Goal: Task Accomplishment & Management: Use online tool/utility

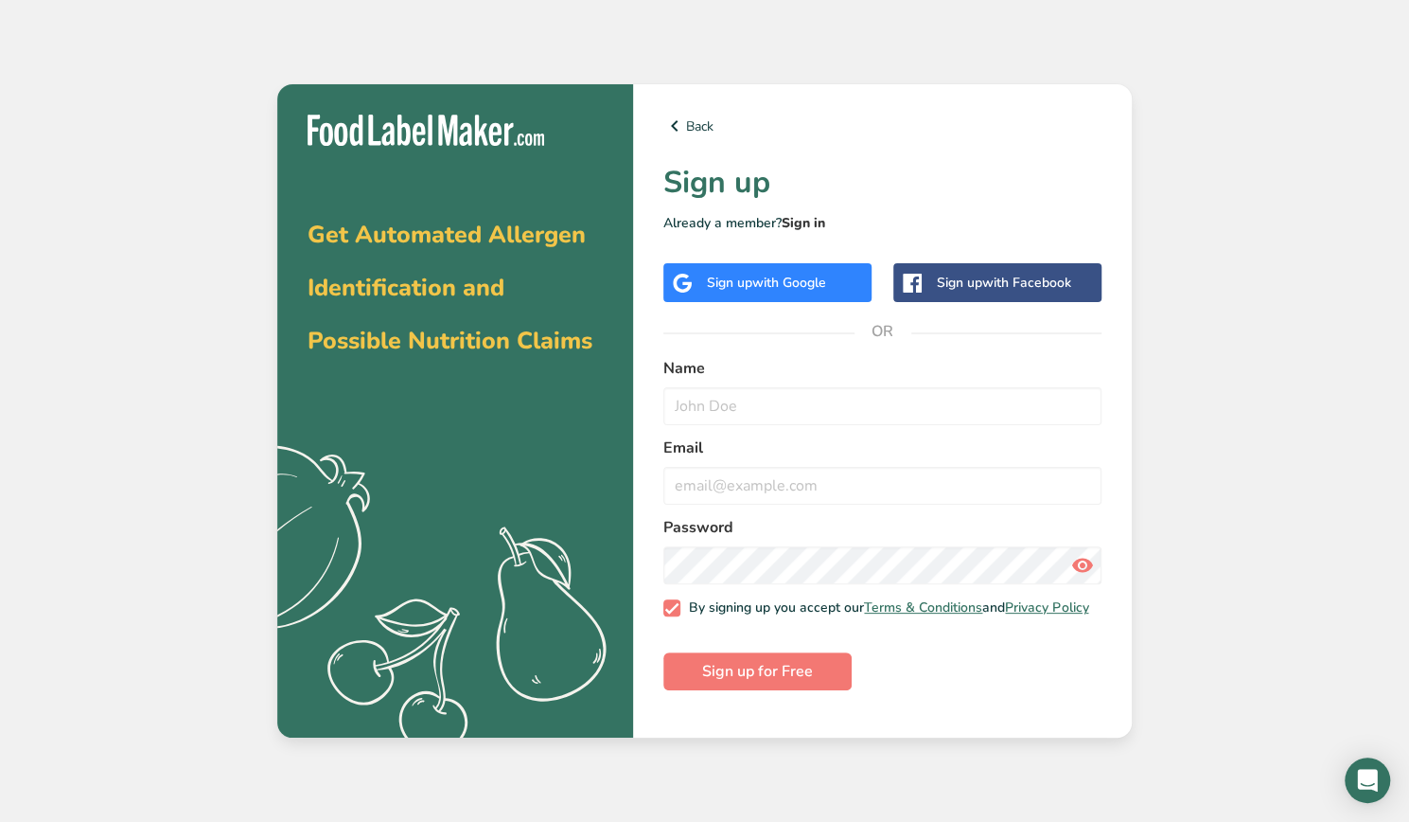
click at [795, 221] on link "Sign in" at bounding box center [804, 223] width 44 height 18
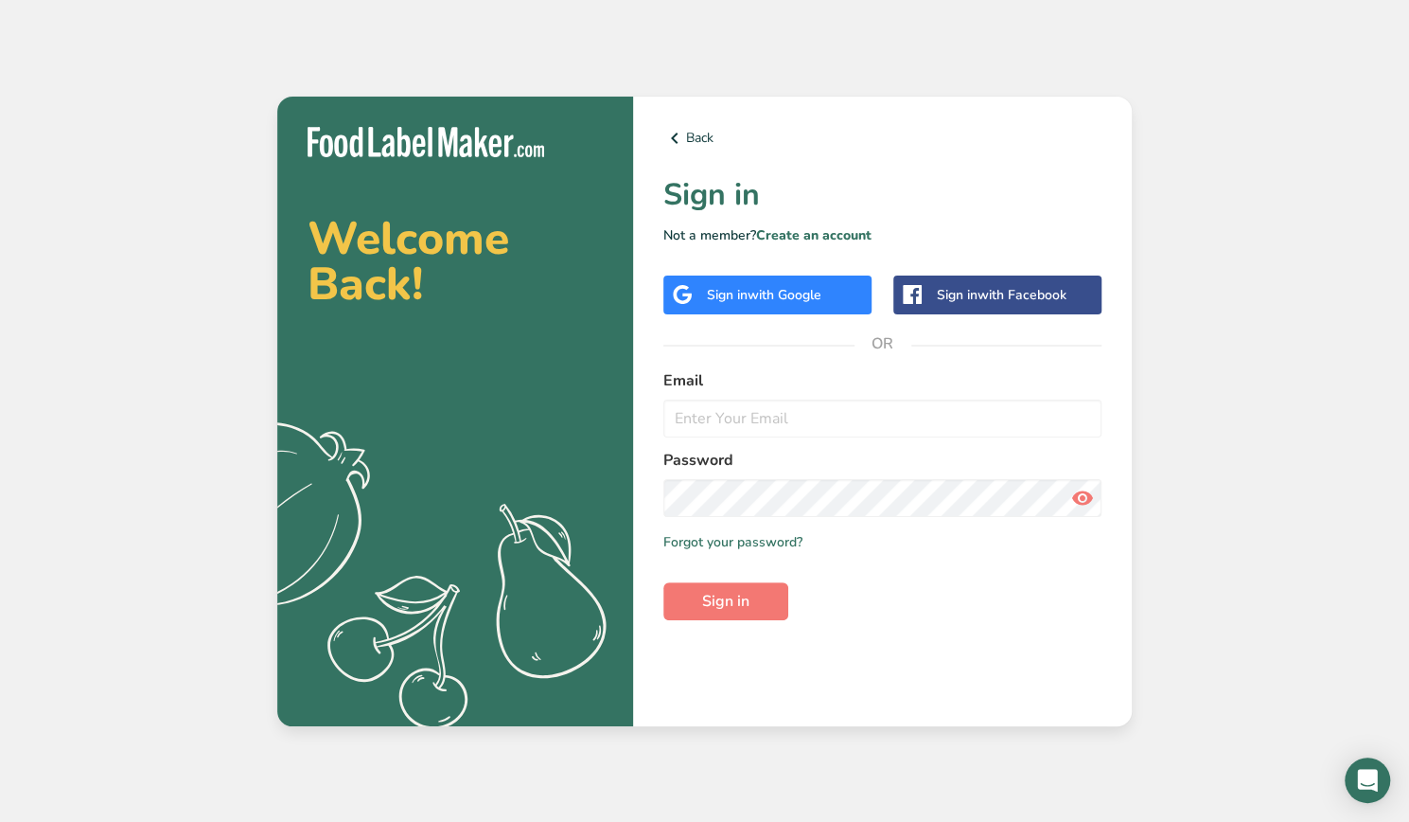
click at [775, 377] on label "Email" at bounding box center [883, 380] width 438 height 23
click at [783, 421] on input "email" at bounding box center [883, 418] width 438 height 38
type input "elijahaustin@elisdoughmain.com"
click at [664, 582] on button "Sign in" at bounding box center [726, 601] width 125 height 38
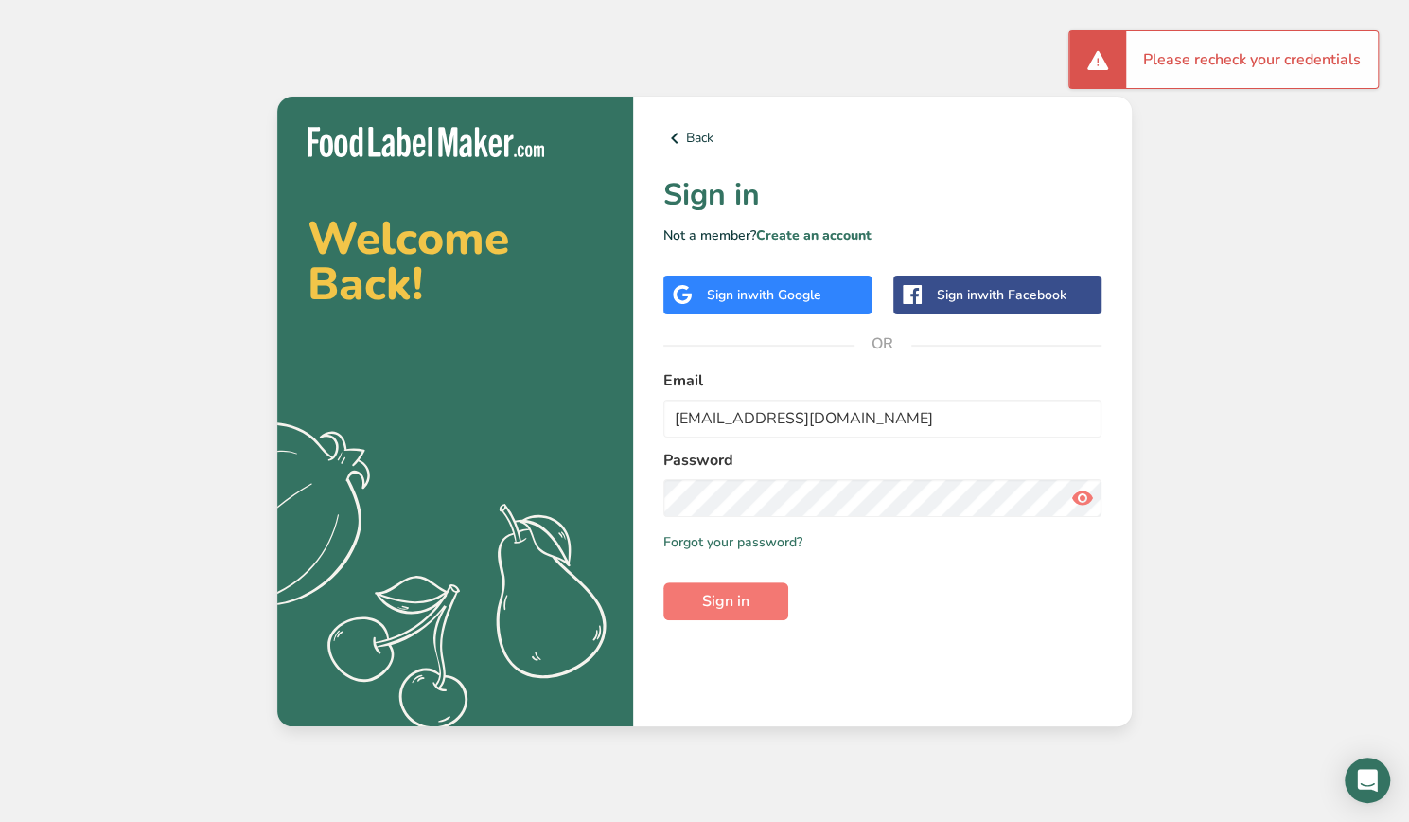
click at [1085, 504] on icon at bounding box center [1083, 498] width 23 height 34
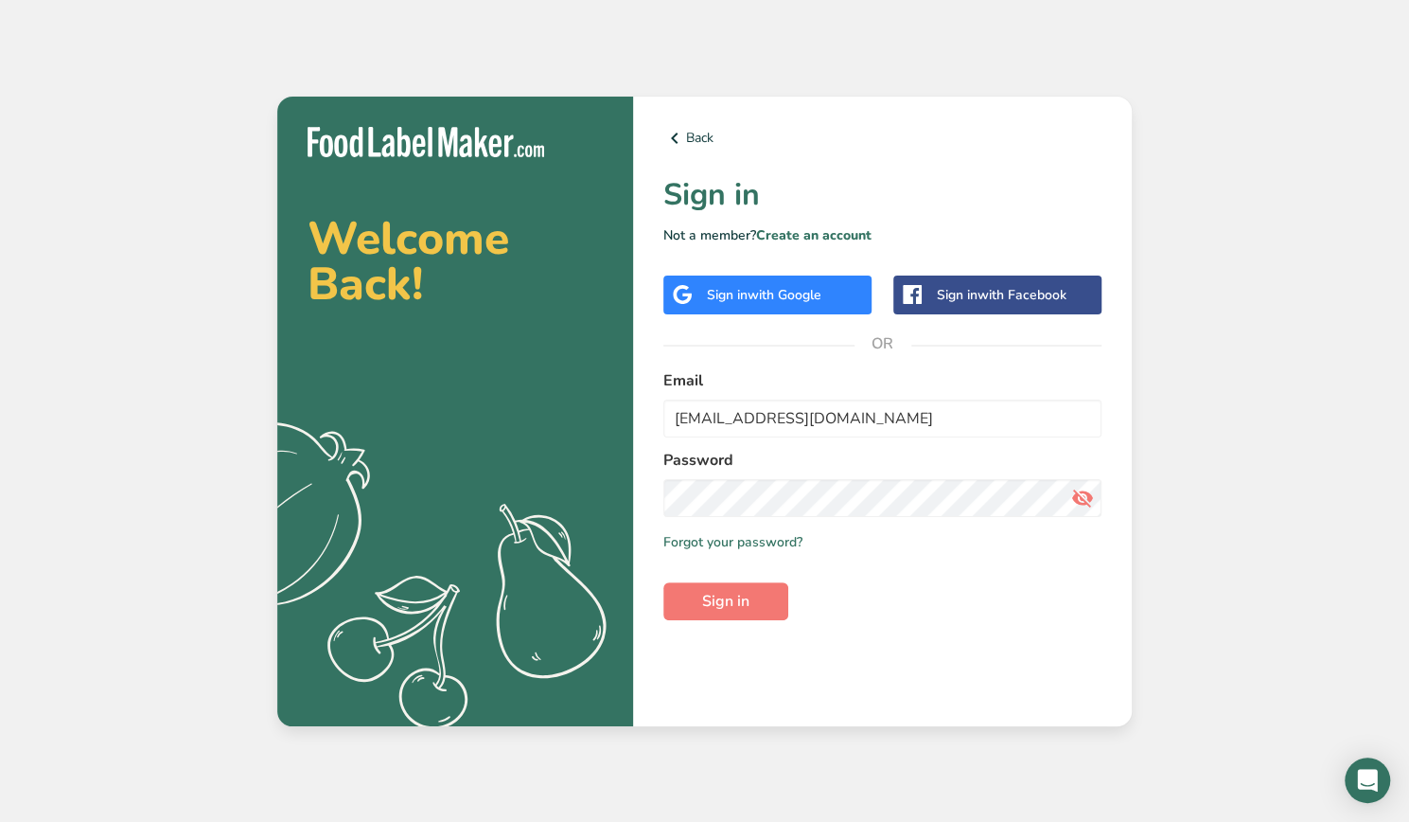
click at [814, 298] on span "with Google" at bounding box center [785, 295] width 74 height 18
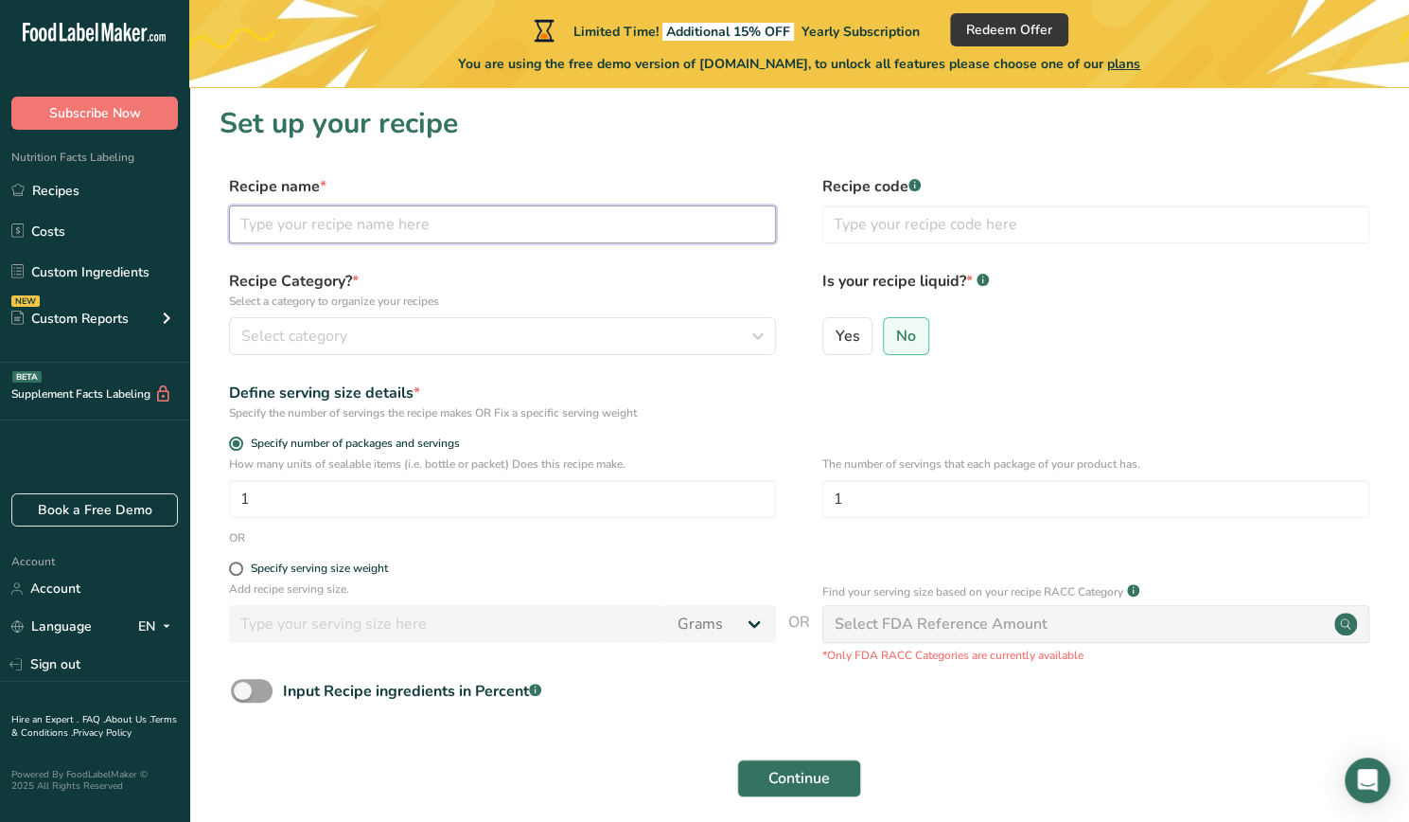
click at [523, 230] on input "text" at bounding box center [502, 224] width 547 height 38
type input "Chocolate Chip Cookie"
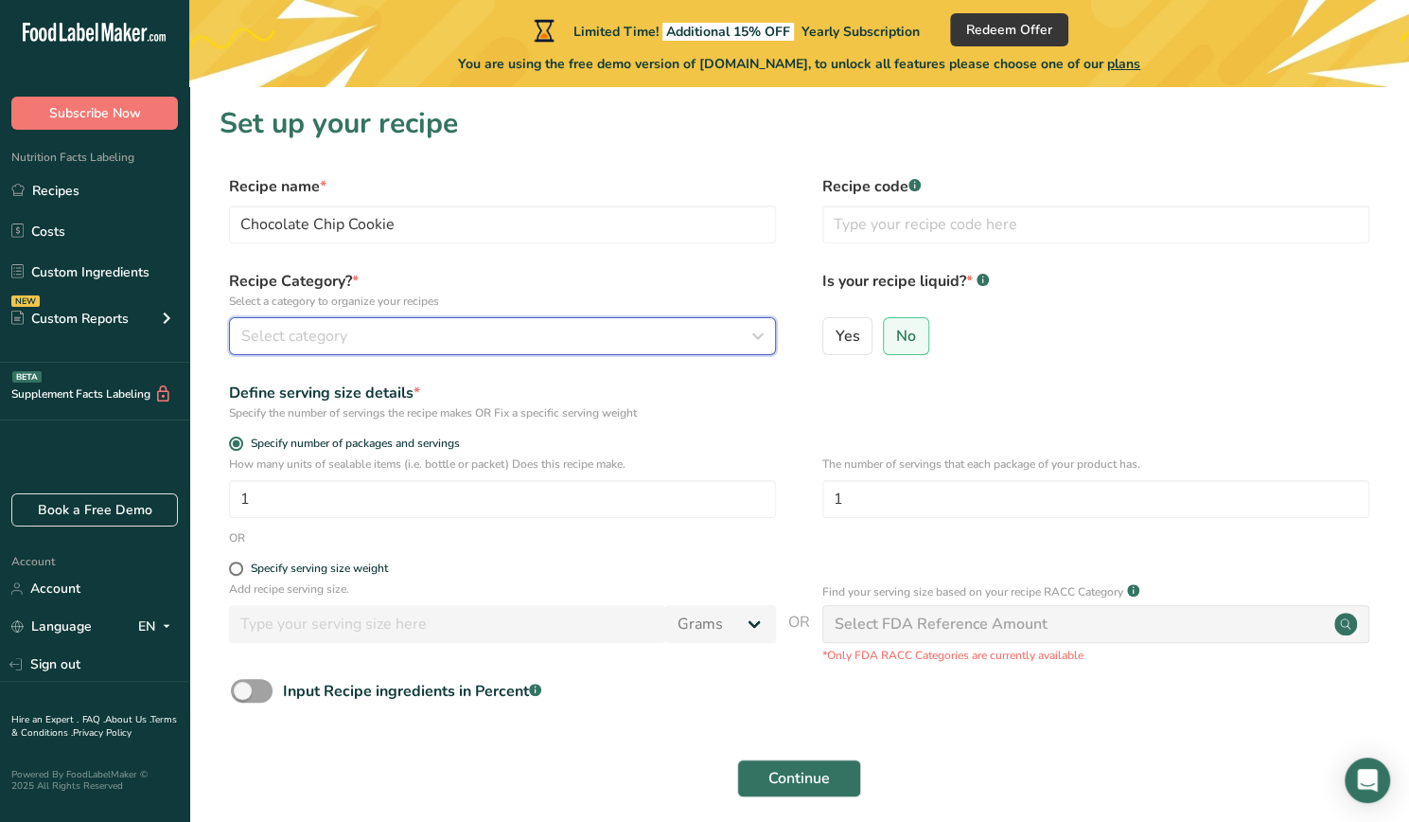
click at [473, 333] on div "Select category" at bounding box center [496, 336] width 511 height 23
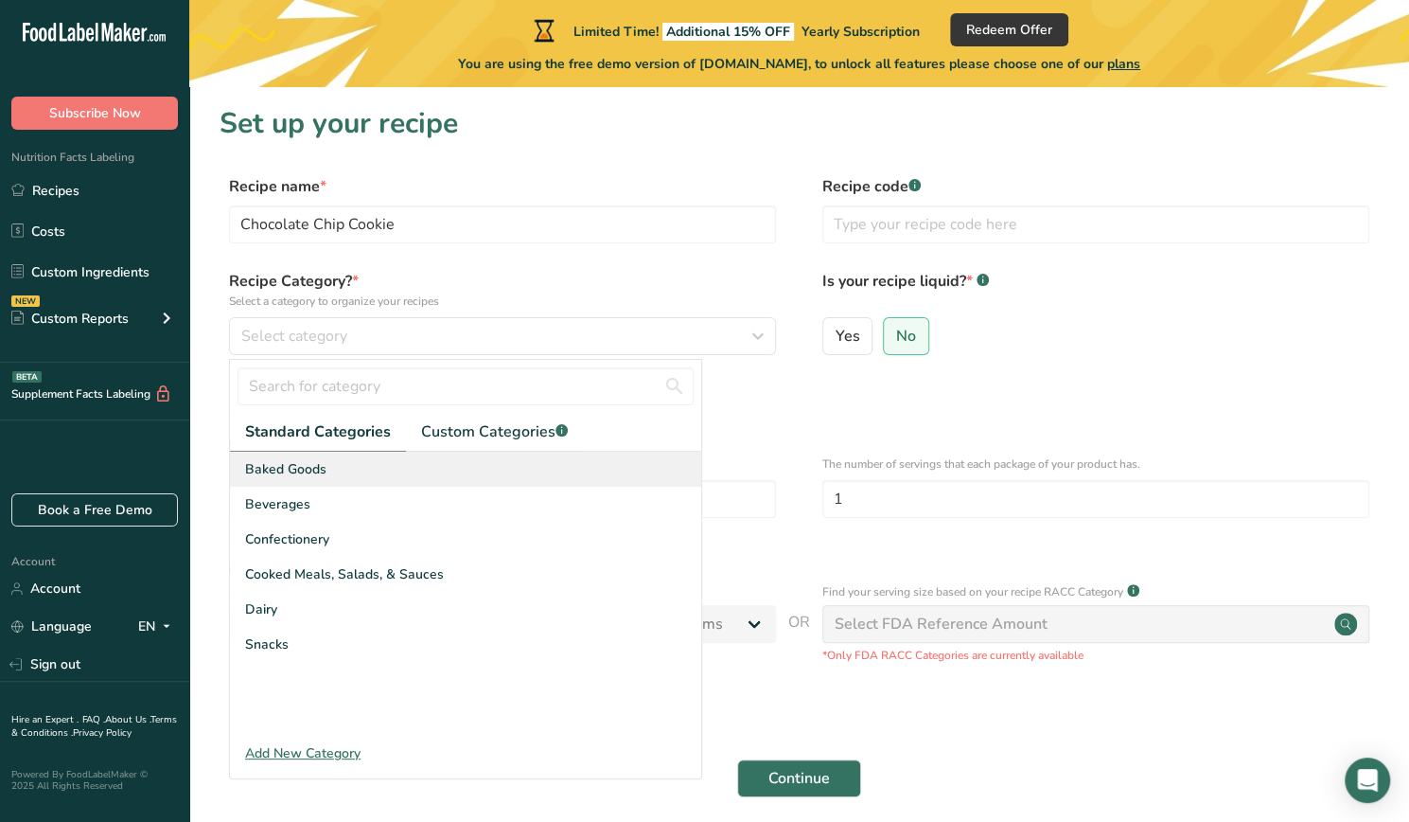
click at [342, 472] on div "Baked Goods" at bounding box center [465, 469] width 471 height 35
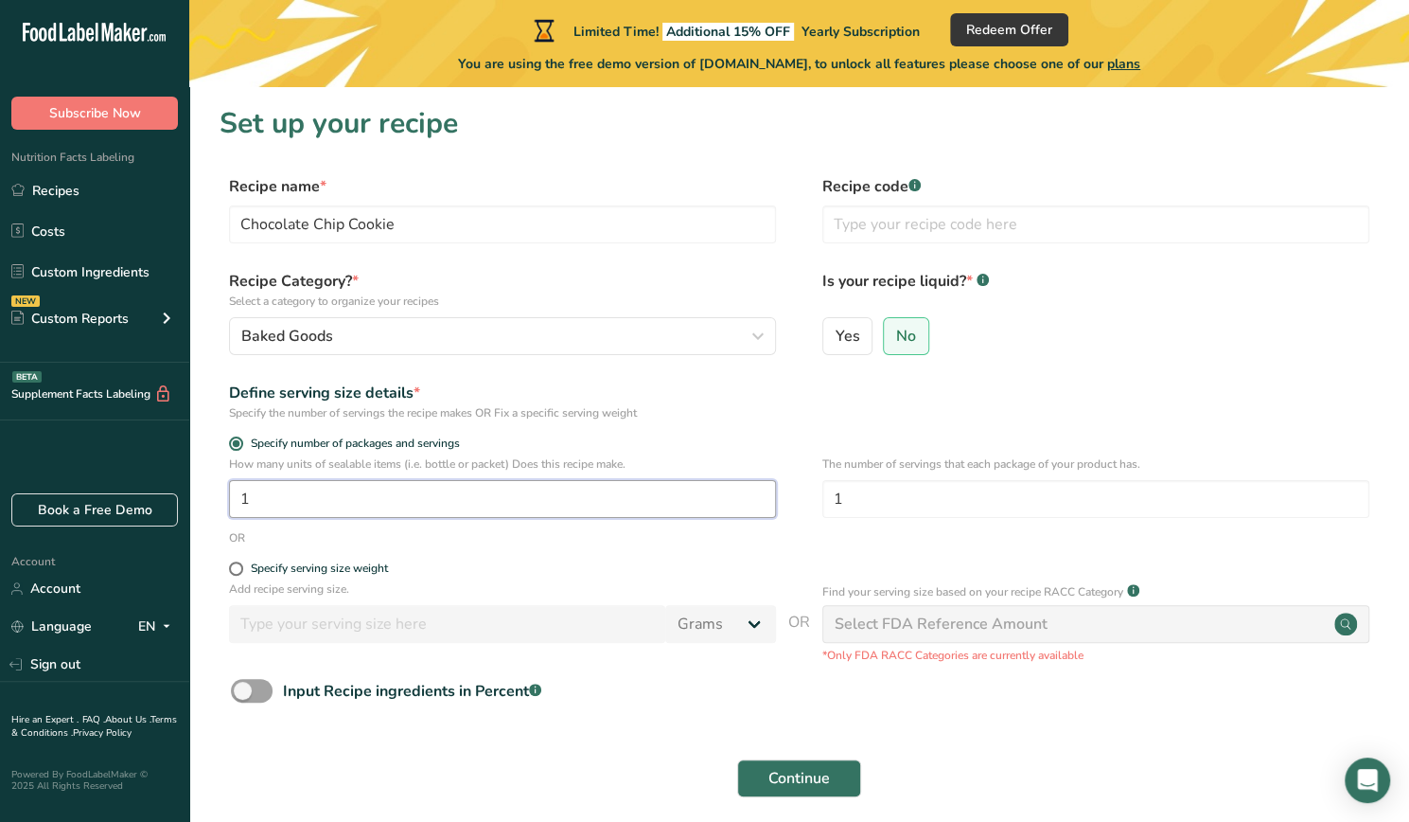
click at [538, 501] on input "1" at bounding box center [502, 499] width 547 height 38
paste input "5967"
type input "15"
click at [922, 523] on div "The number of servings that each package of your product has. 1" at bounding box center [1096, 492] width 547 height 74
click at [788, 775] on span "Continue" at bounding box center [800, 778] width 62 height 23
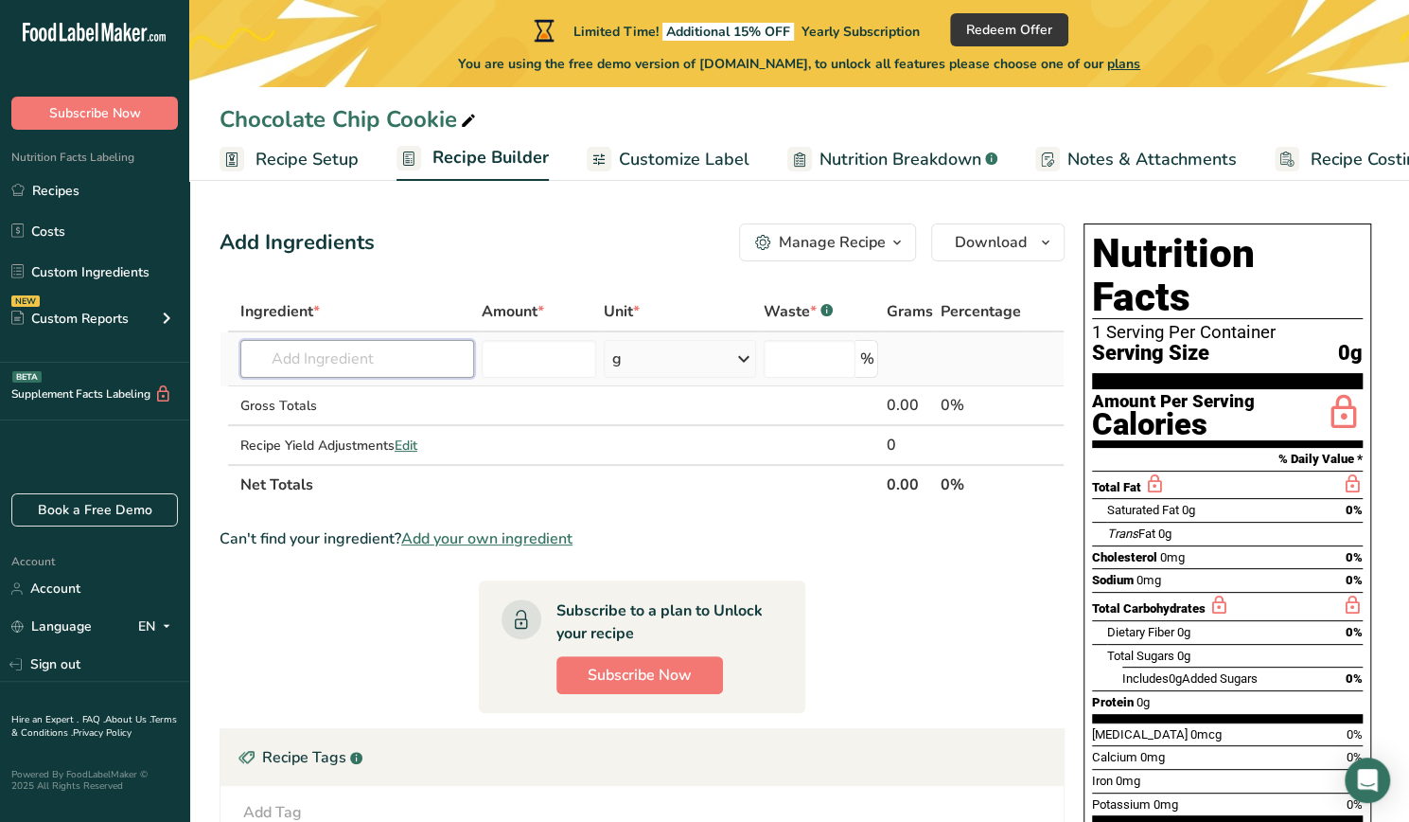
click at [436, 359] on input "text" at bounding box center [357, 359] width 234 height 38
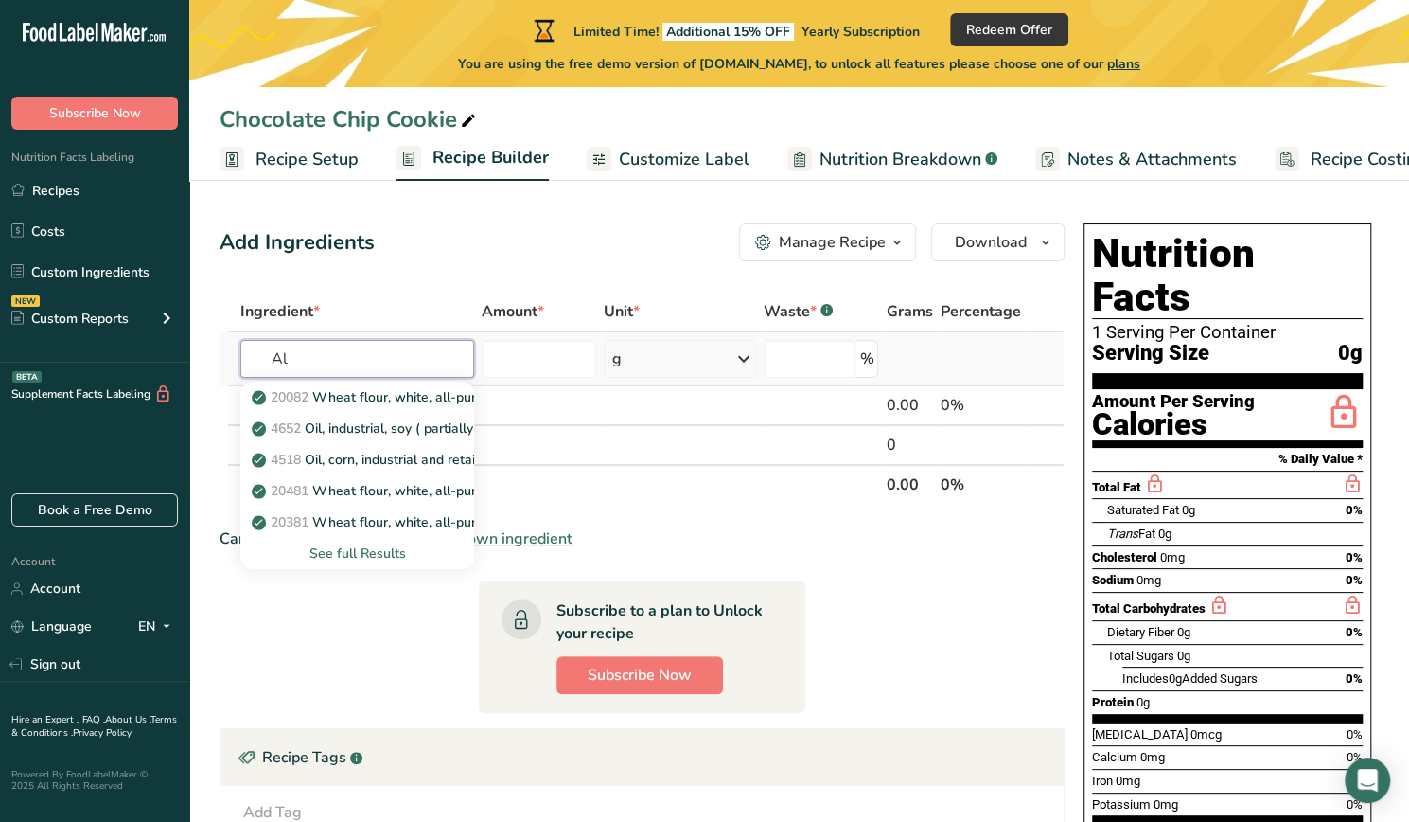
type input "A"
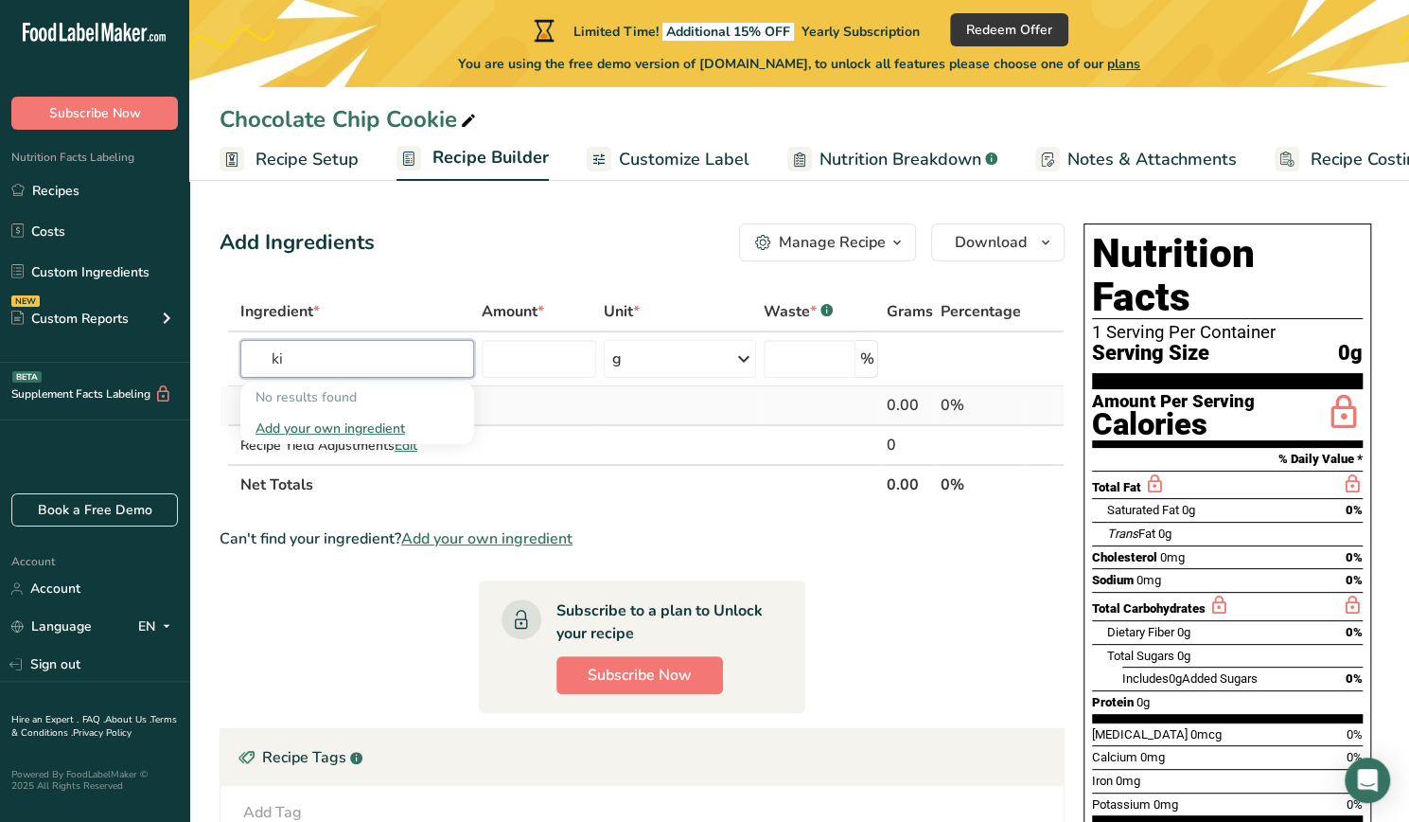
type input "k"
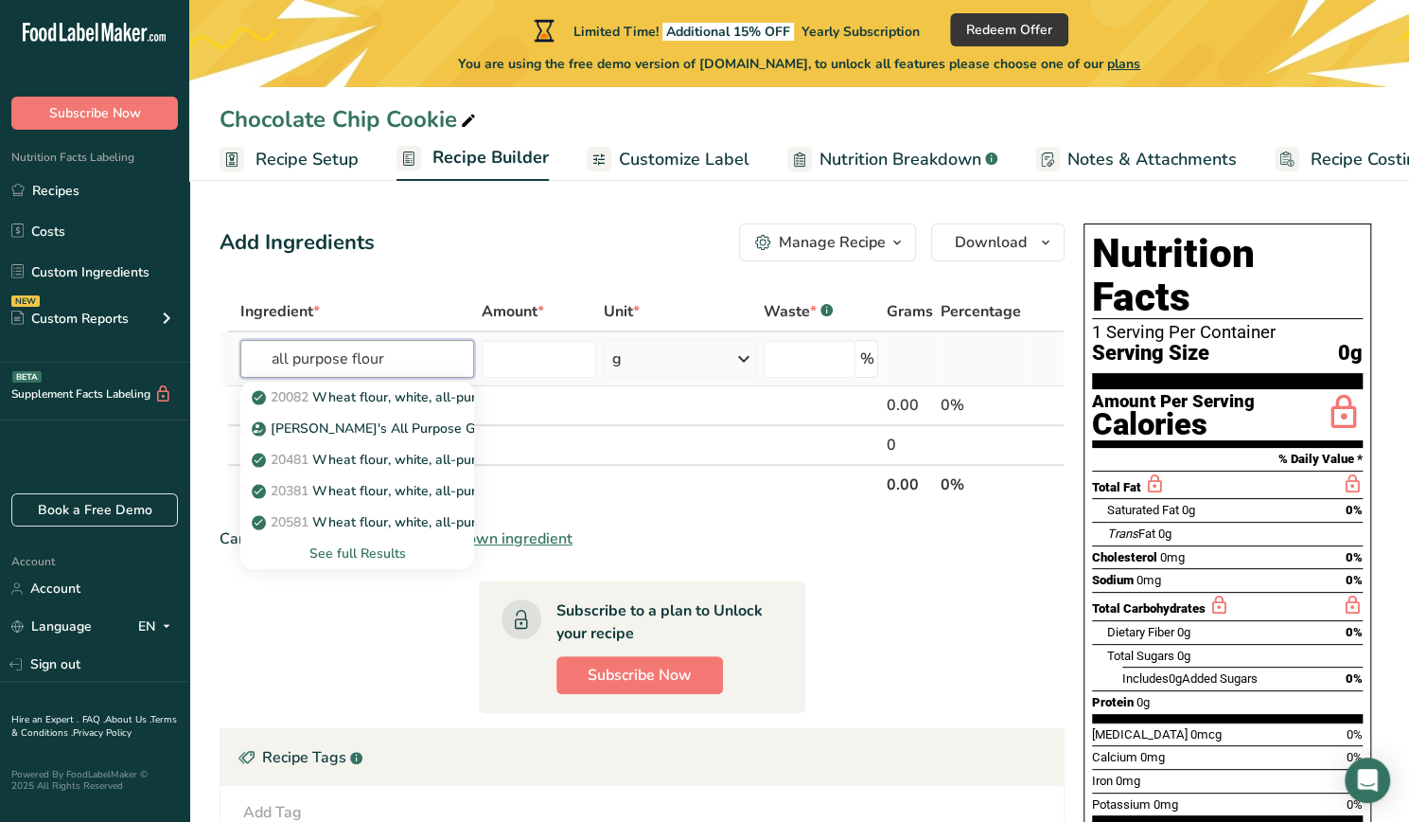
type input "all purpose flour"
click at [378, 552] on div "See full Results" at bounding box center [358, 553] width 204 height 20
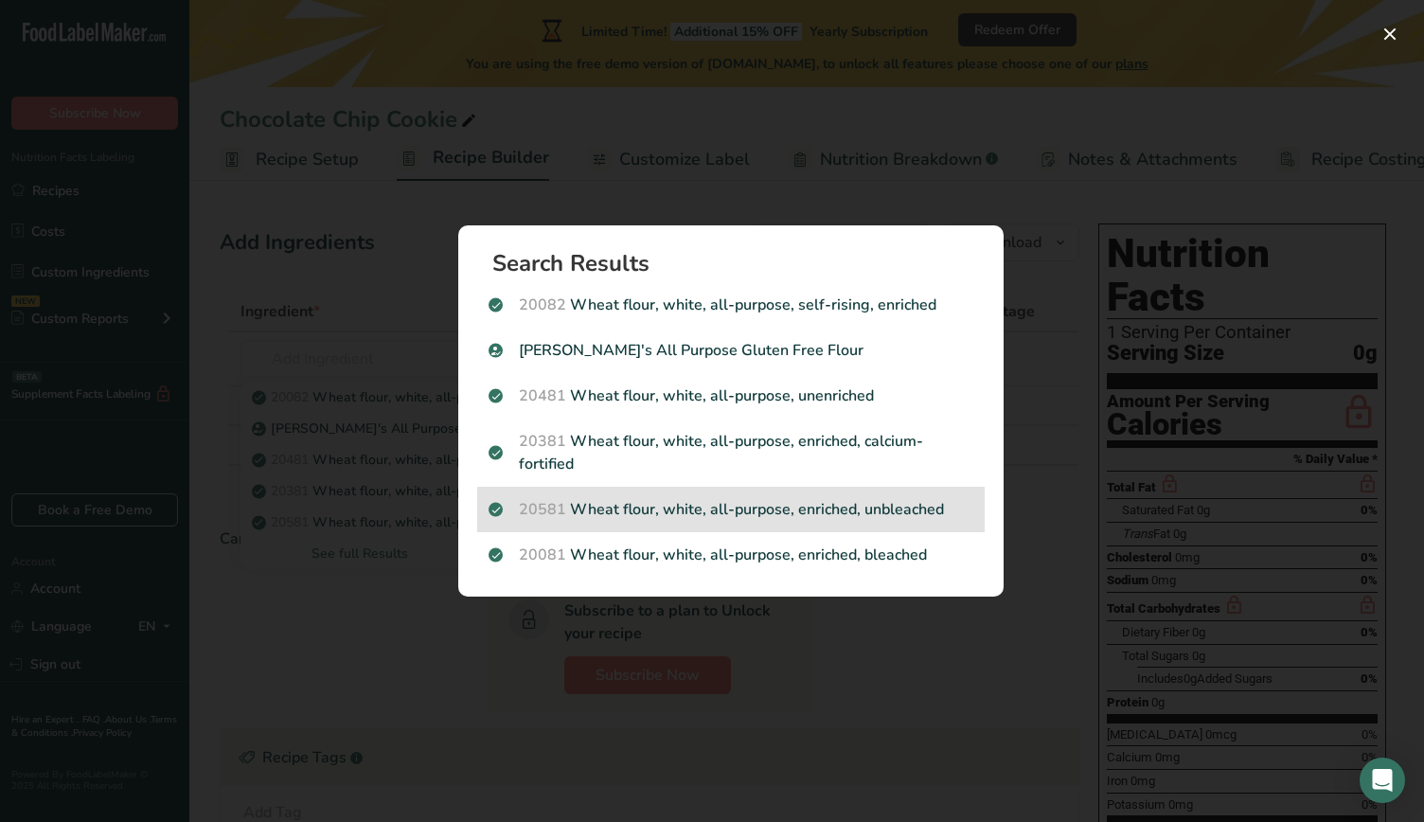
click at [805, 510] on p "20581 Wheat flour, white, all-purpose, enriched, unbleached" at bounding box center [730, 509] width 485 height 23
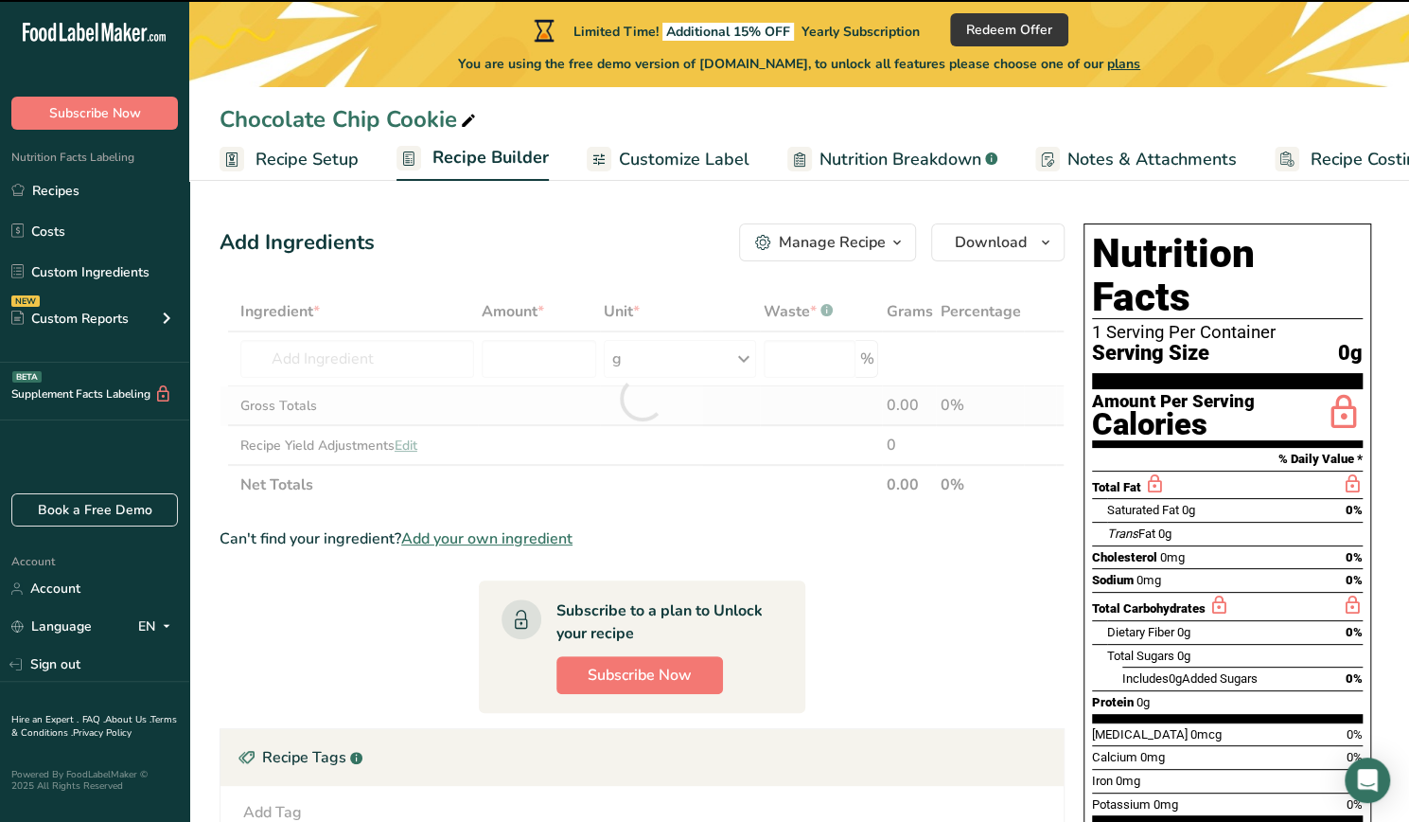
type input "0"
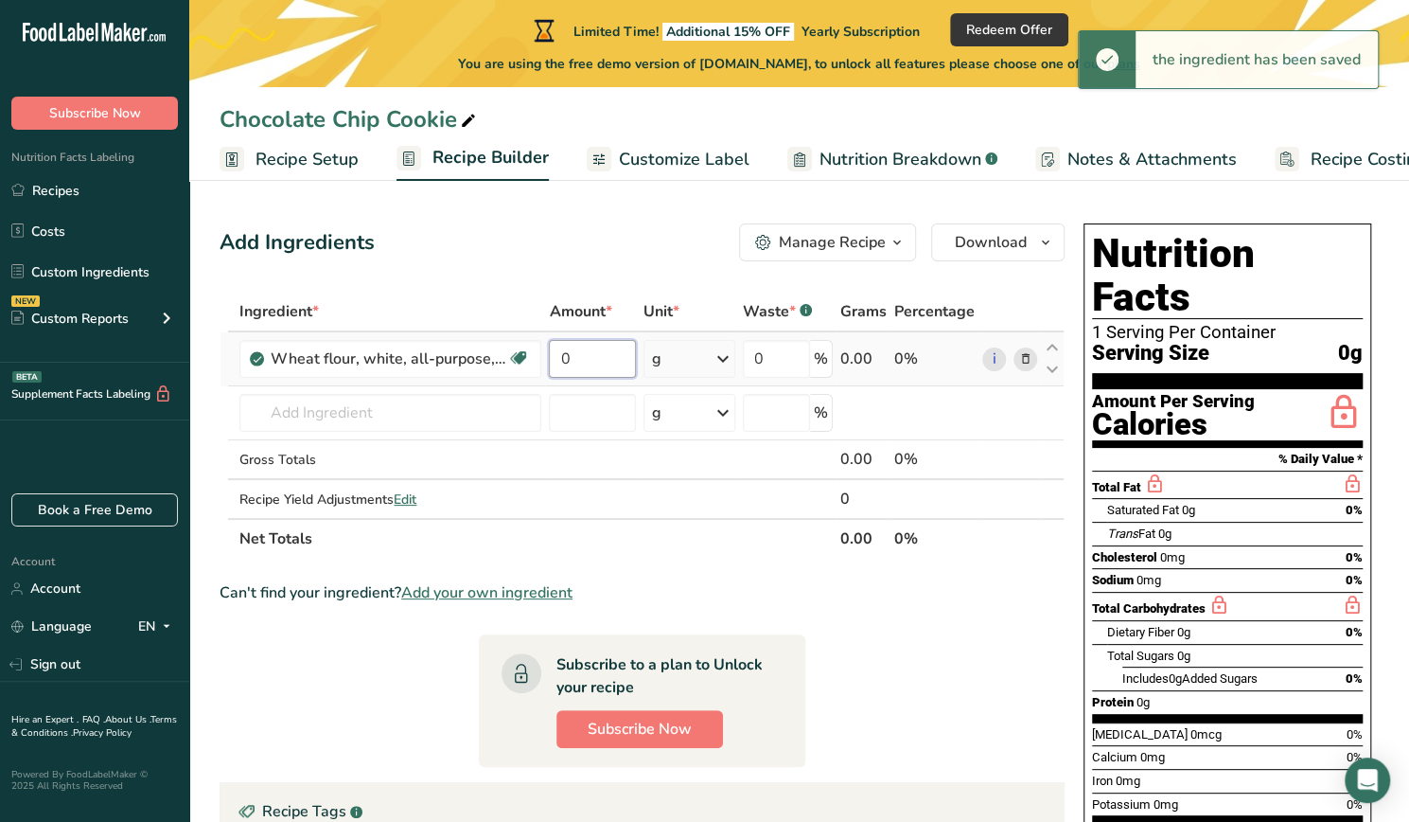
click at [624, 358] on input "0" at bounding box center [592, 359] width 86 height 38
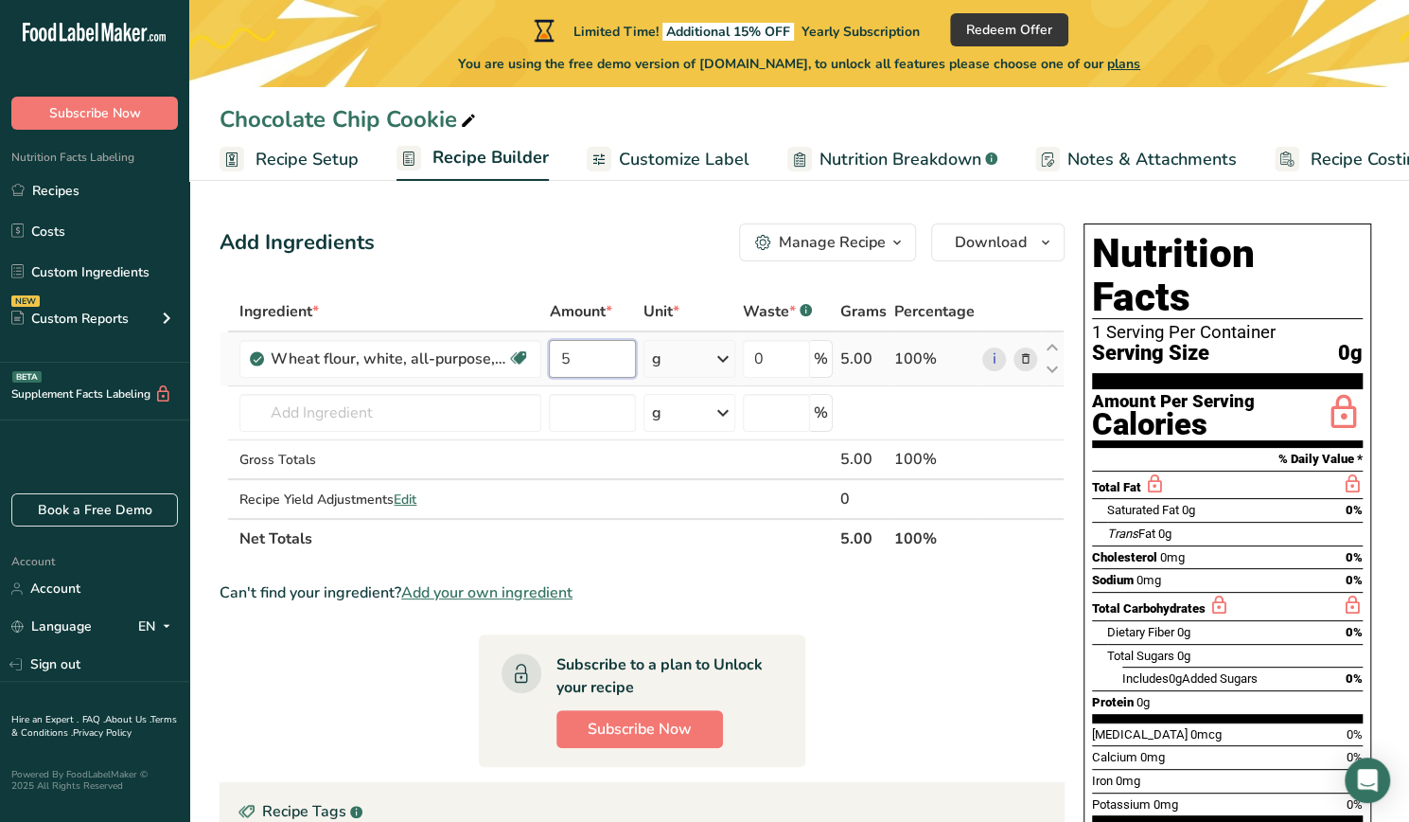
paste input "5967"
type input "5"
type input "0"
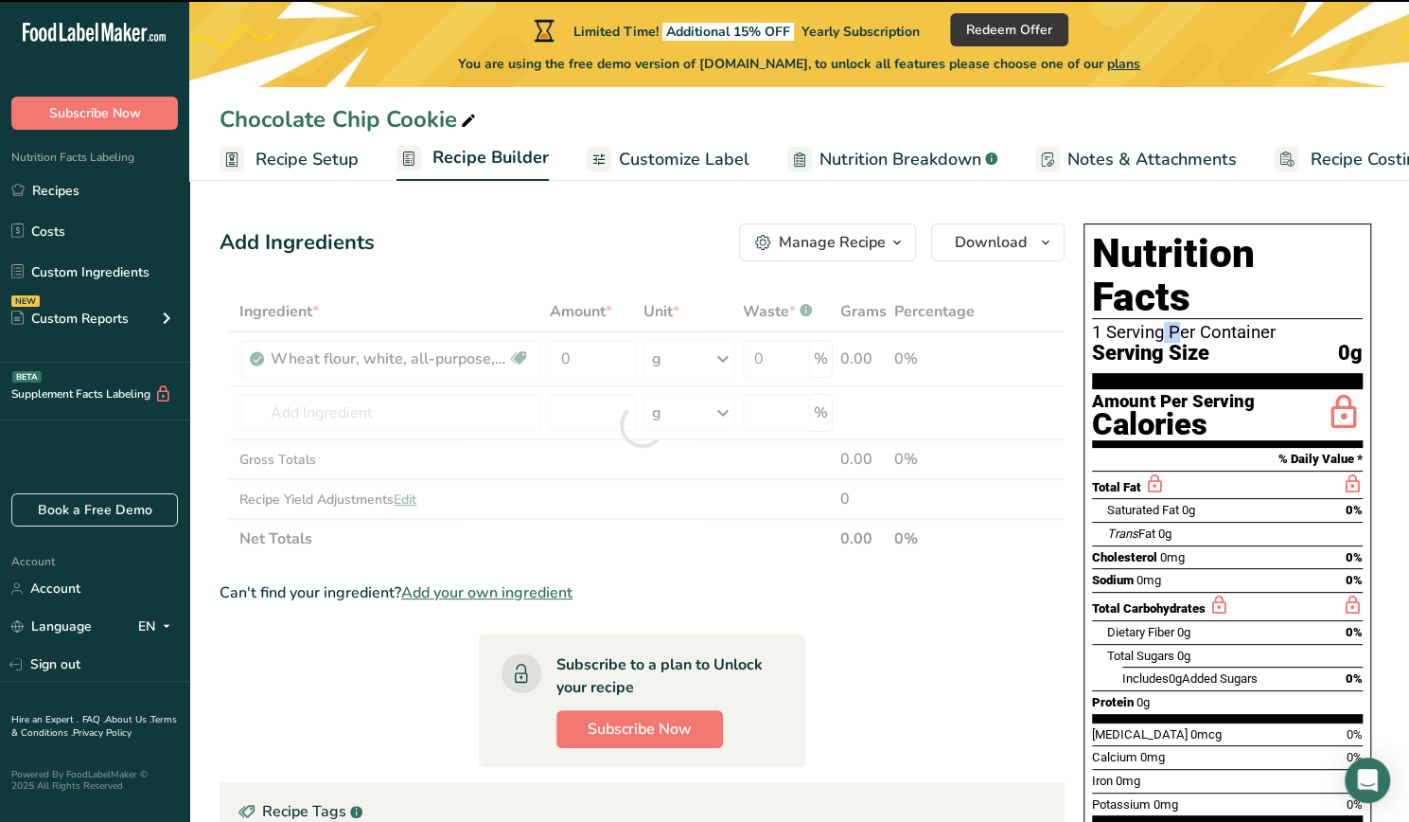
drag, startPoint x: 1106, startPoint y: 289, endPoint x: 1090, endPoint y: 288, distance: 16.1
click at [1090, 288] on div "Nutrition Facts 1 Serving Per Container Serving Size 0g Amount Per Serving Calo…" at bounding box center [1228, 550] width 288 height 655
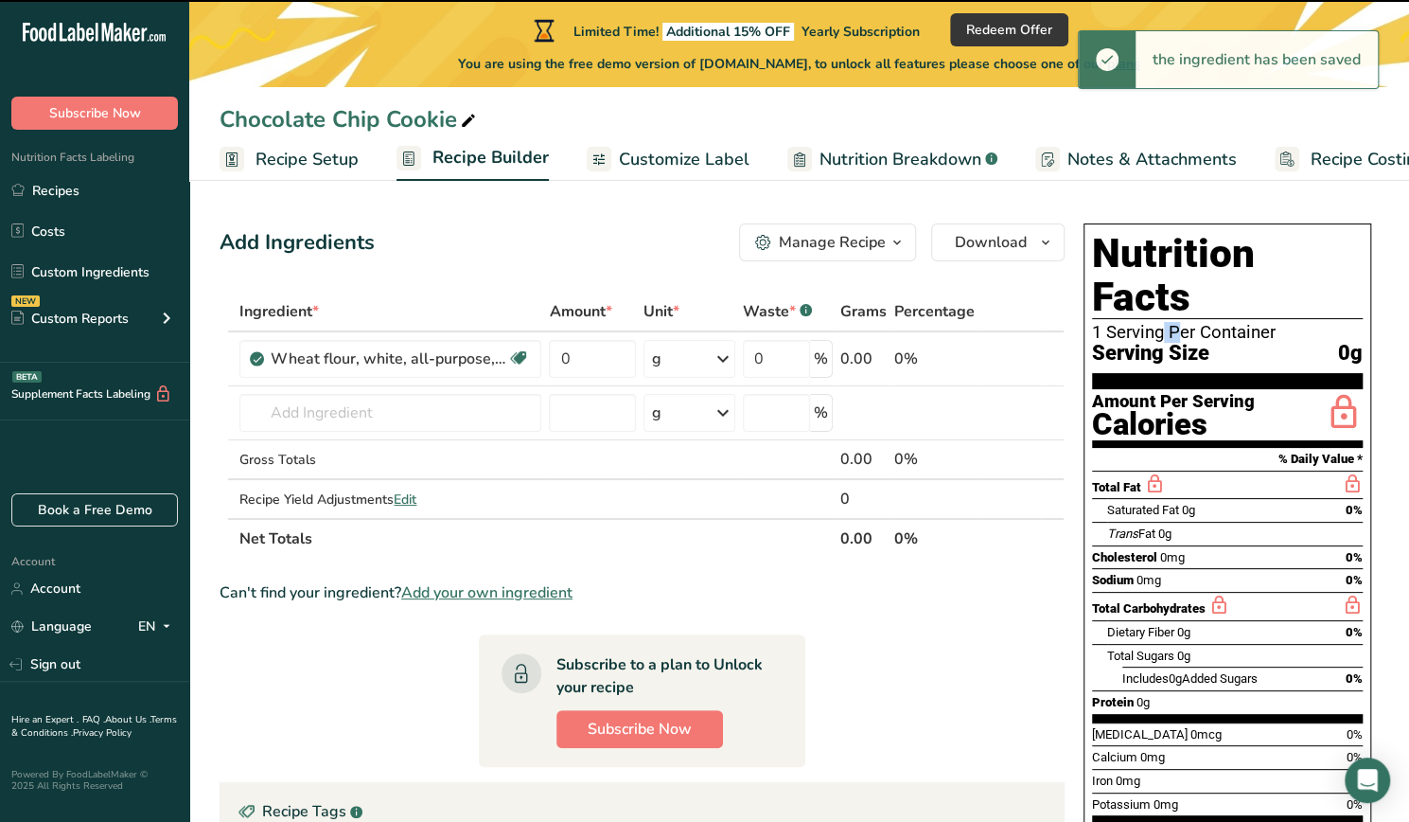
copy div "1"
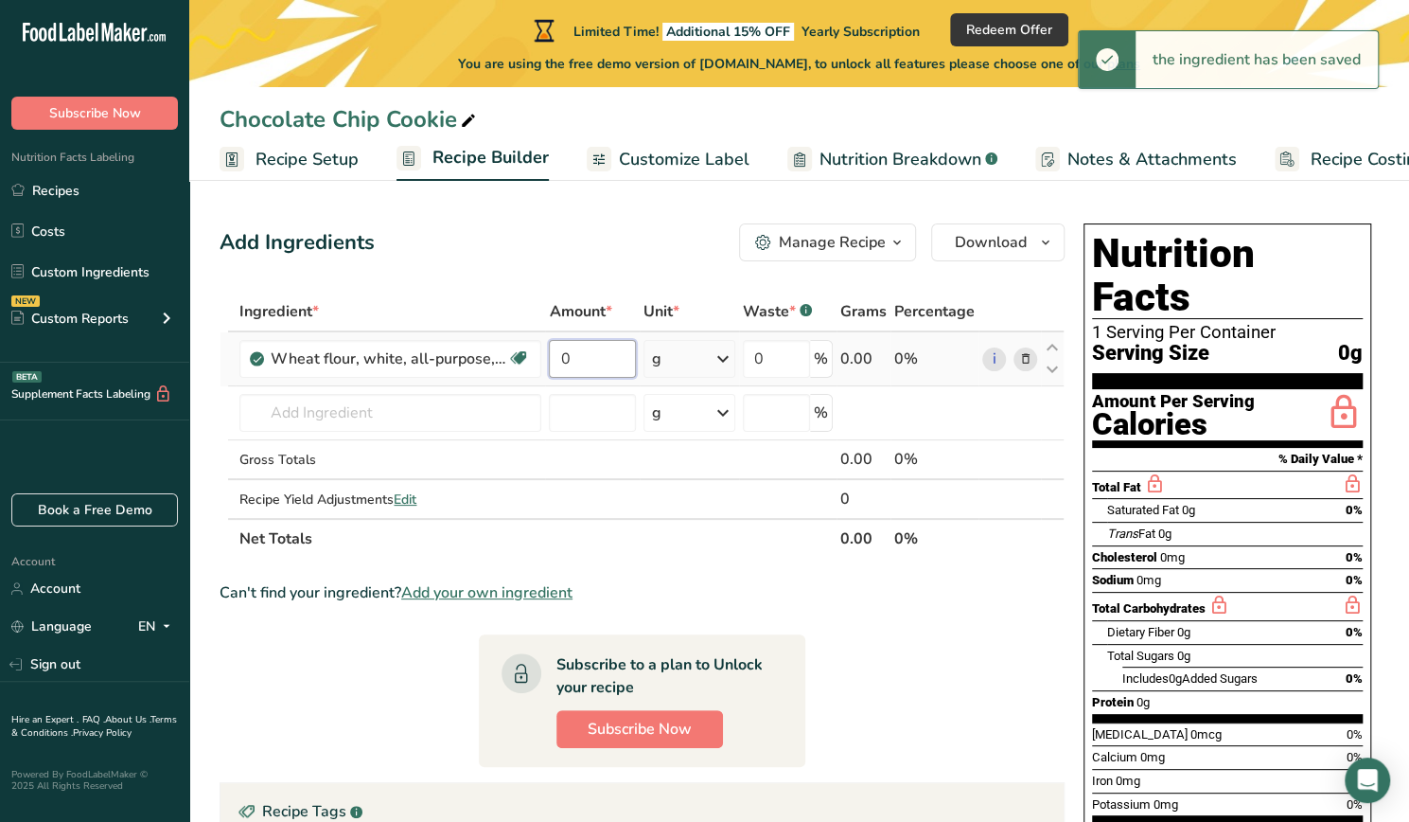
click at [618, 353] on input "0" at bounding box center [592, 359] width 86 height 38
paste input "1"
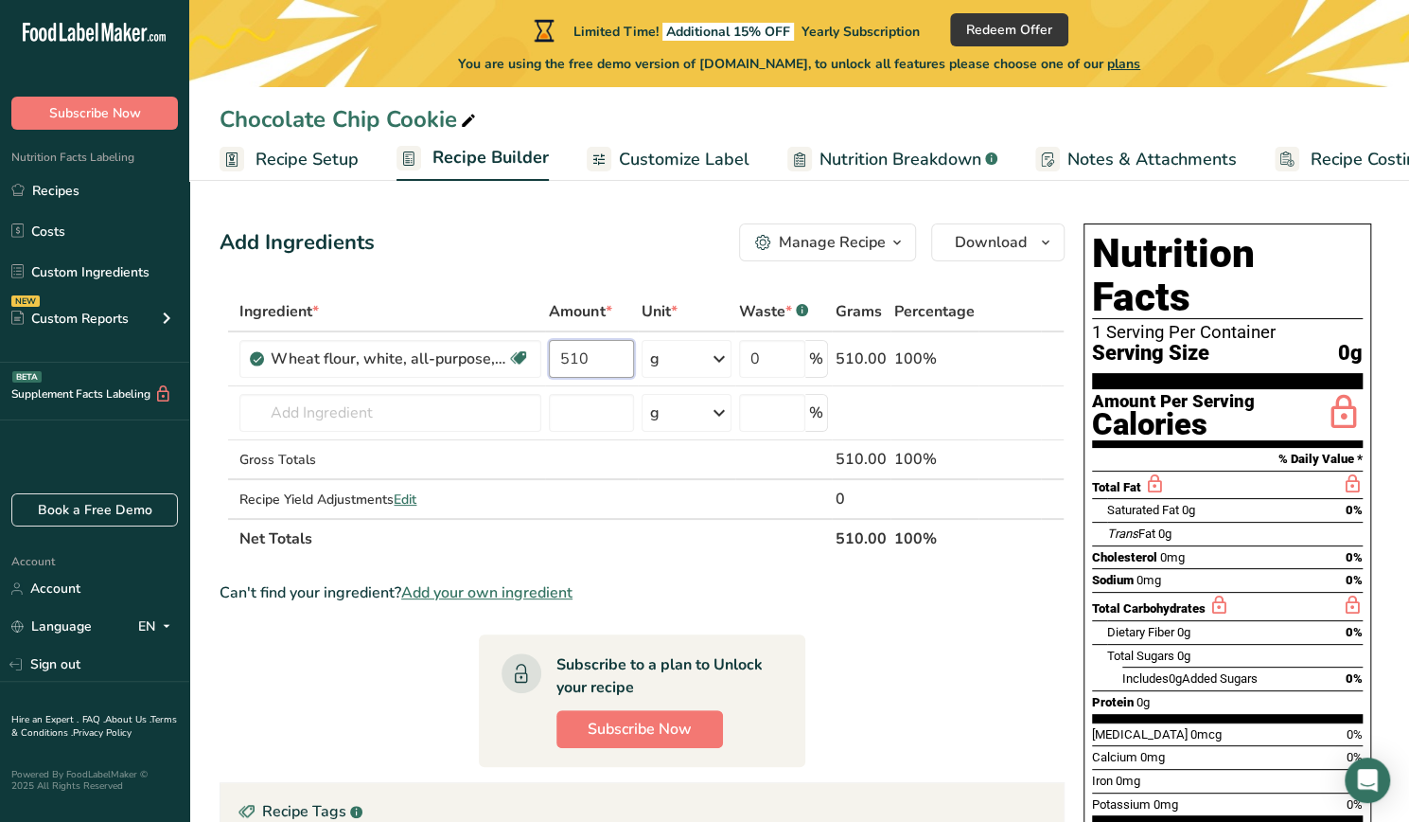
type input "510"
click at [960, 692] on section "Ingredient * Amount * Unit * Waste * .a-a{fill:#347362;}.b-a{fill:#fff;} Grams …" at bounding box center [642, 698] width 845 height 813
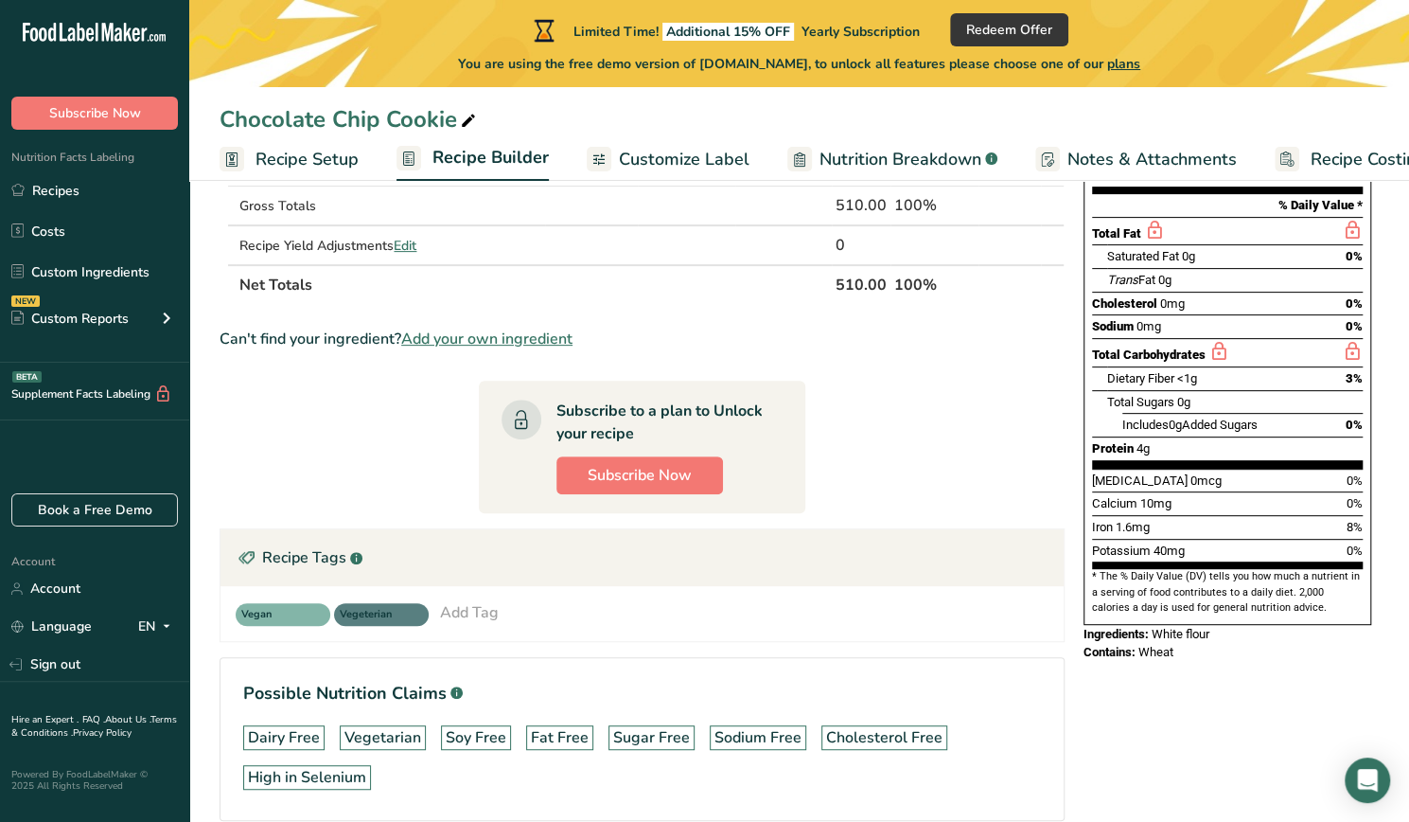
scroll to position [284, 0]
